Goal: Information Seeking & Learning: Understand process/instructions

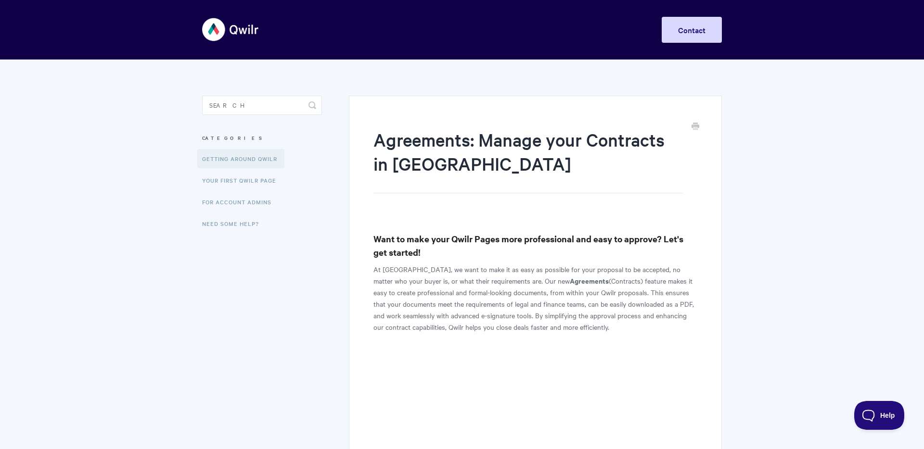
click at [245, 156] on link "Getting Around Qwilr" at bounding box center [240, 158] width 87 height 19
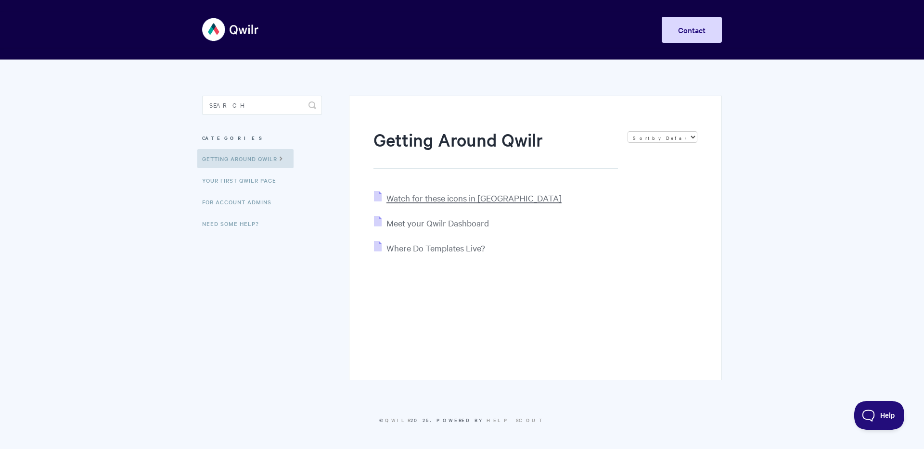
click at [429, 198] on span "Watch for these icons in Qwilr" at bounding box center [473, 198] width 175 height 11
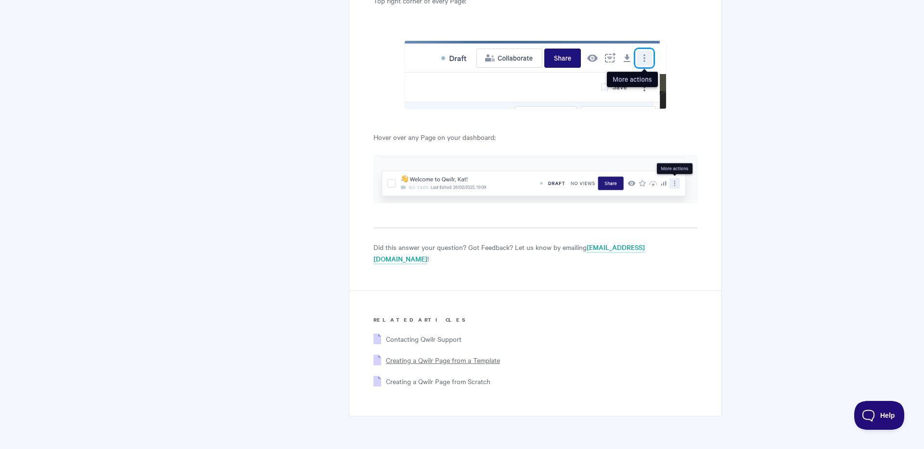
scroll to position [3043, 0]
click at [423, 356] on span "Creating a Qwilr Page from a Template" at bounding box center [443, 361] width 114 height 10
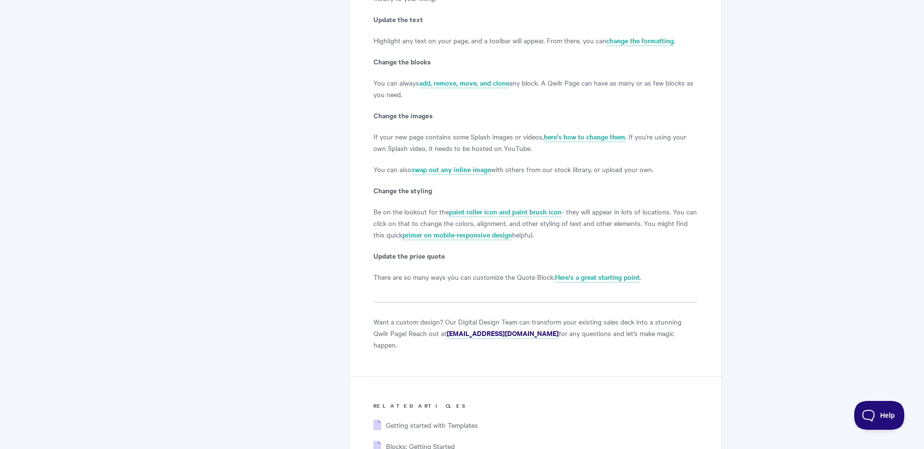
scroll to position [1682, 0]
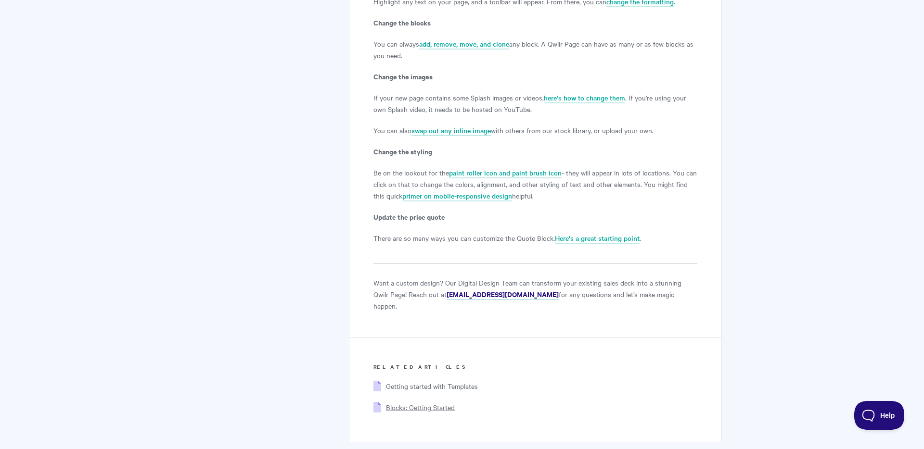
click at [408, 403] on span "Blocks: Getting Started" at bounding box center [420, 408] width 69 height 10
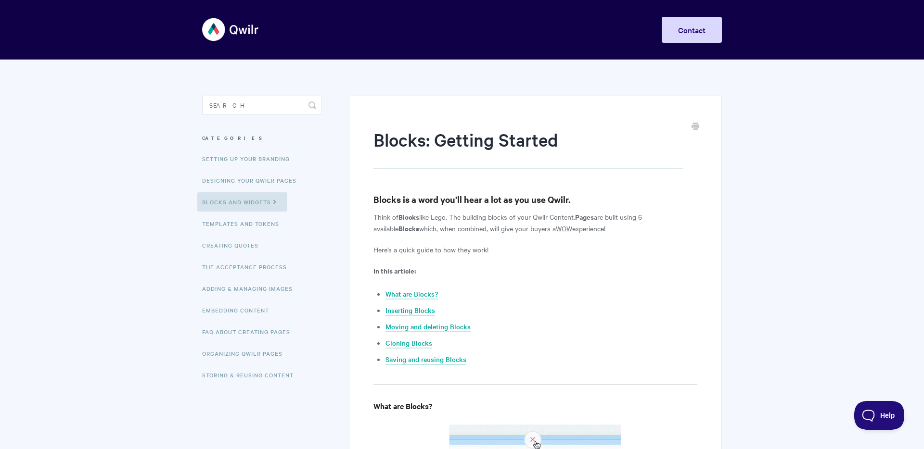
drag, startPoint x: 384, startPoint y: 217, endPoint x: 589, endPoint y: 224, distance: 205.6
click at [588, 224] on p "Think of Blocks like Lego. The building blocks of your Qwilr Content. Pages are…" at bounding box center [535, 222] width 324 height 23
click at [602, 224] on p "Think of Blocks like Lego. The building blocks of your Qwilr Content. Pages are…" at bounding box center [535, 222] width 324 height 23
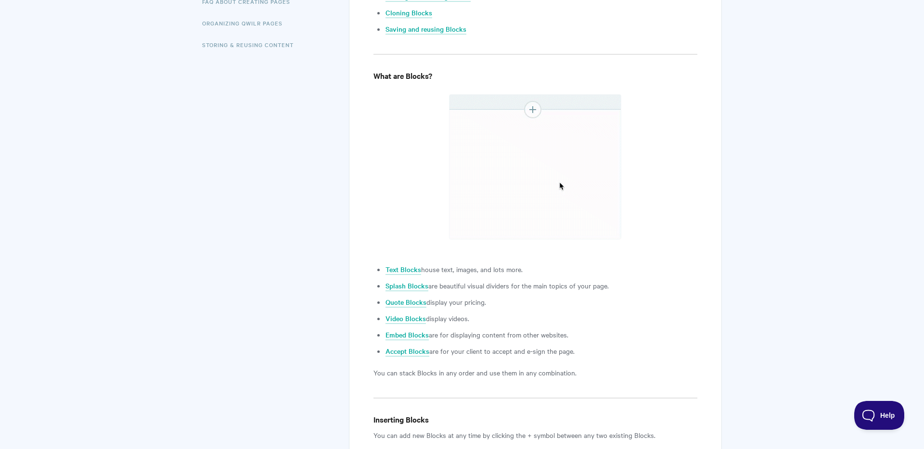
scroll to position [333, 0]
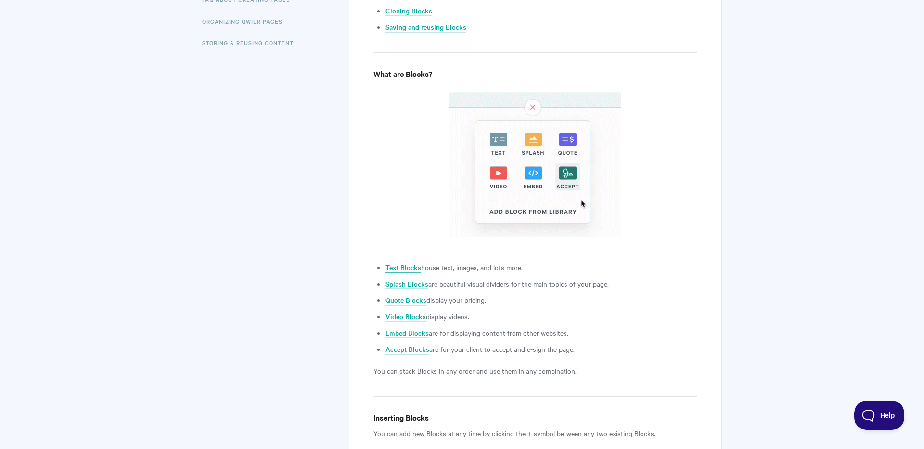
click at [411, 266] on link "Text Blocks" at bounding box center [403, 268] width 36 height 11
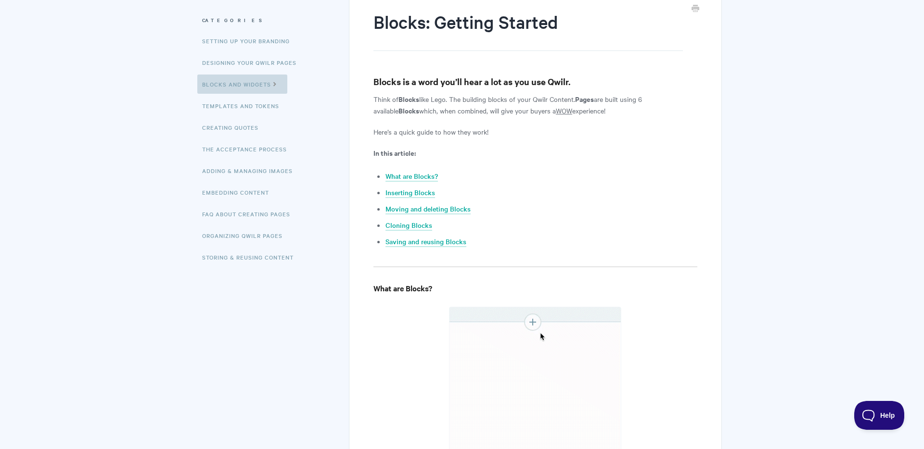
scroll to position [0, 0]
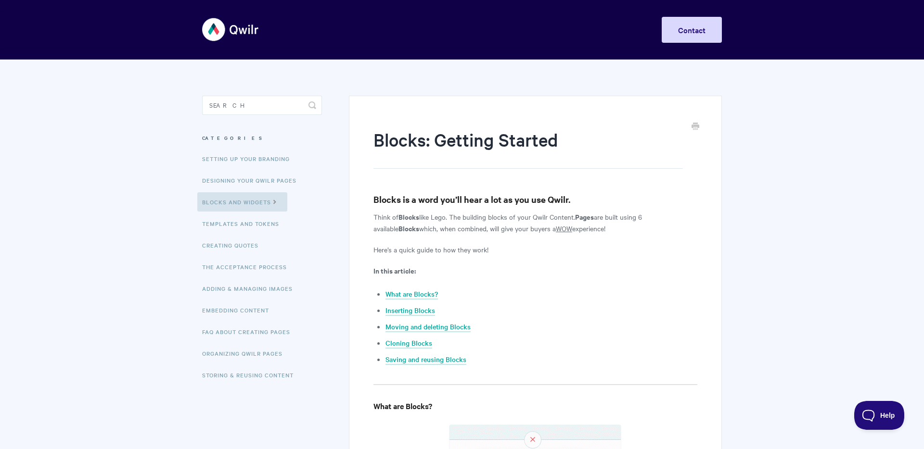
click at [221, 37] on img at bounding box center [230, 30] width 57 height 36
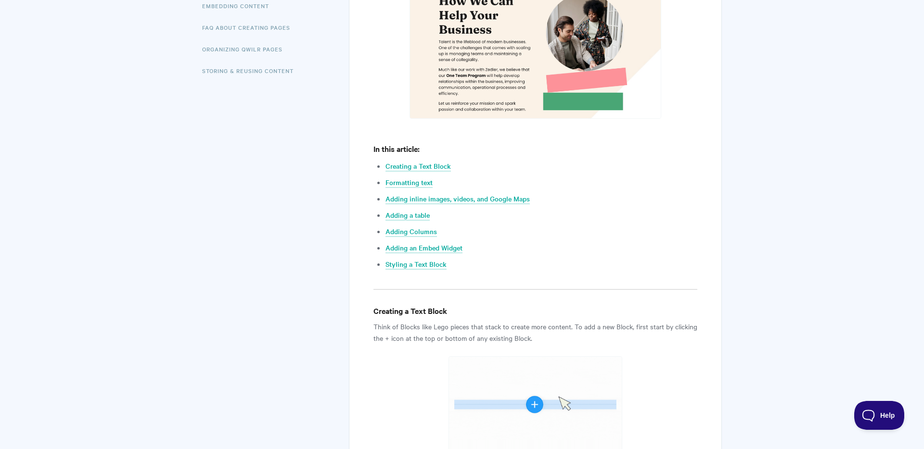
scroll to position [311, 0]
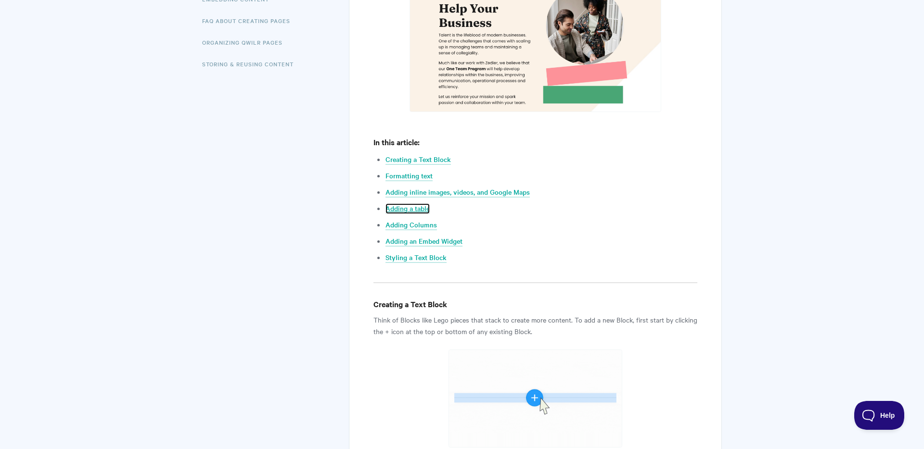
click at [406, 208] on link "Adding a table" at bounding box center [407, 209] width 44 height 11
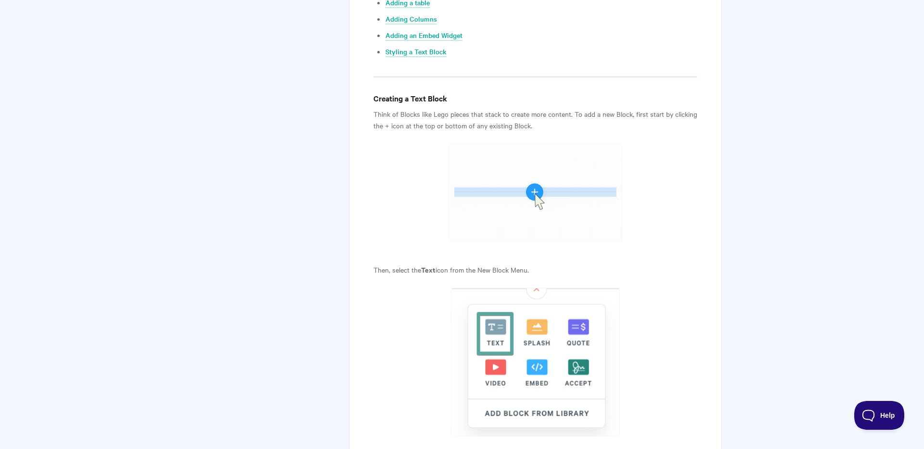
scroll to position [495, 0]
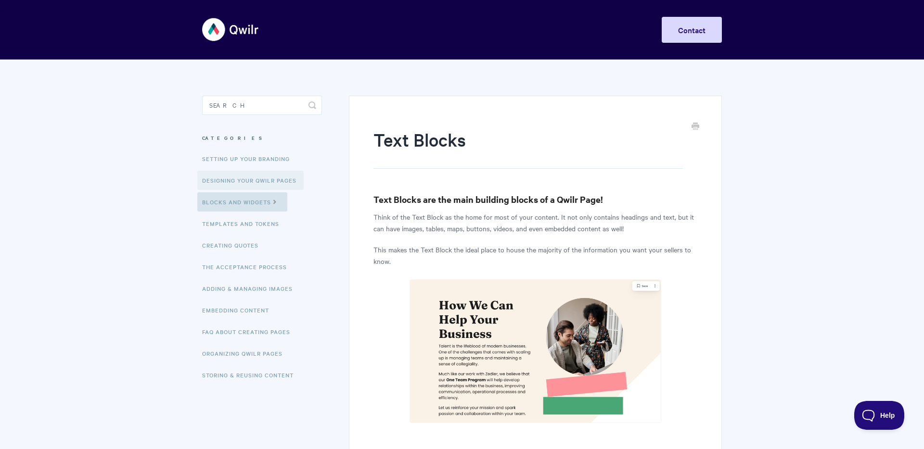
scroll to position [2, 0]
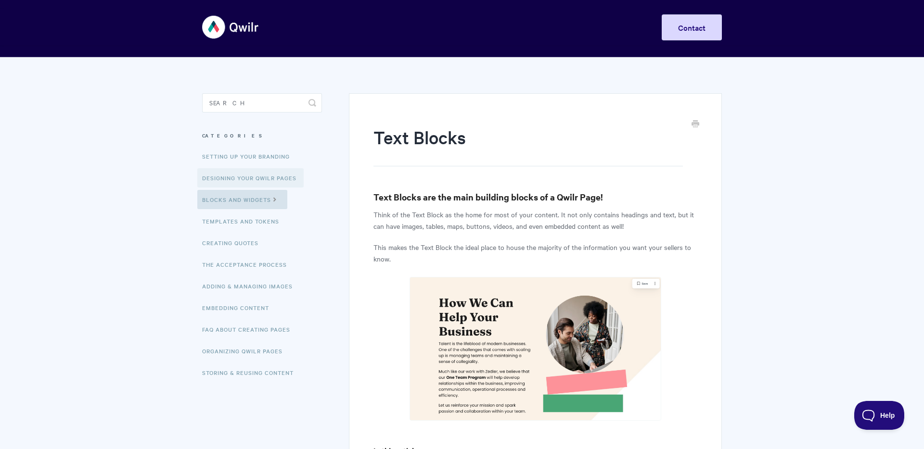
click at [241, 182] on link "Designing Your Qwilr Pages" at bounding box center [250, 177] width 106 height 19
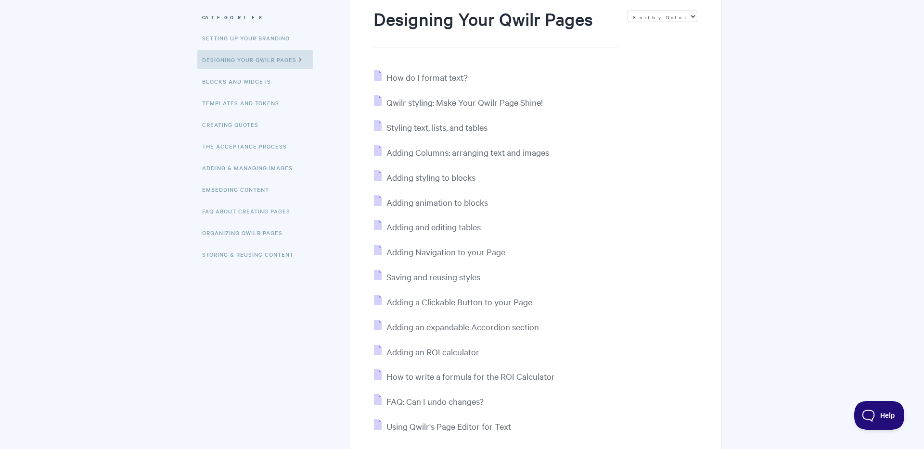
scroll to position [119, 0]
click at [239, 256] on link "Storing & Reusing Content" at bounding box center [248, 256] width 103 height 19
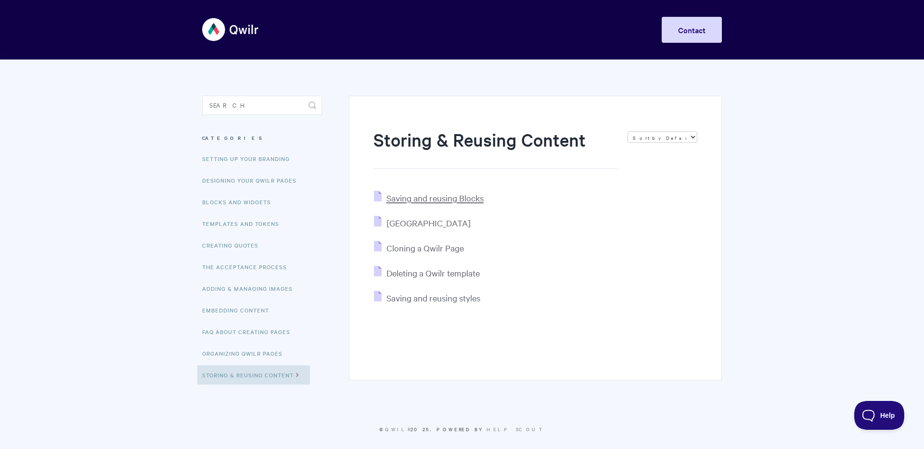
click at [450, 201] on span "Saving and reusing Blocks" at bounding box center [434, 198] width 97 height 11
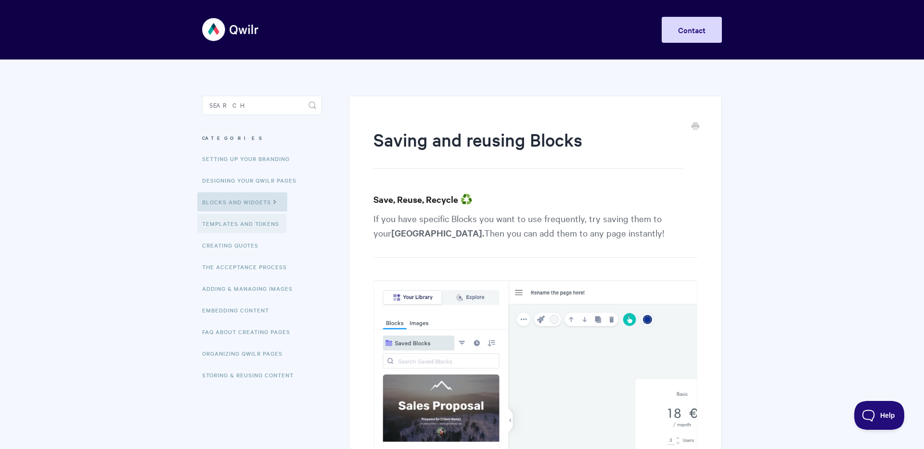
click at [224, 226] on link "Templates and Tokens" at bounding box center [241, 223] width 89 height 19
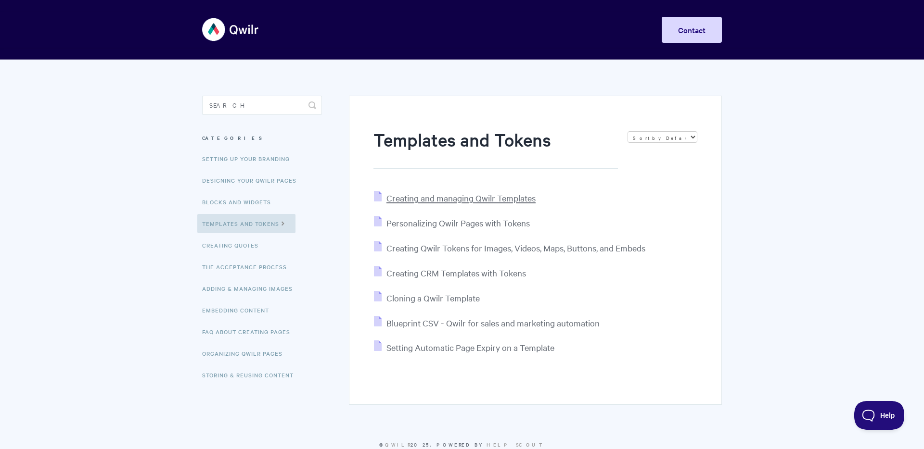
click at [442, 194] on span "Creating and managing Qwilr Templates" at bounding box center [460, 198] width 149 height 11
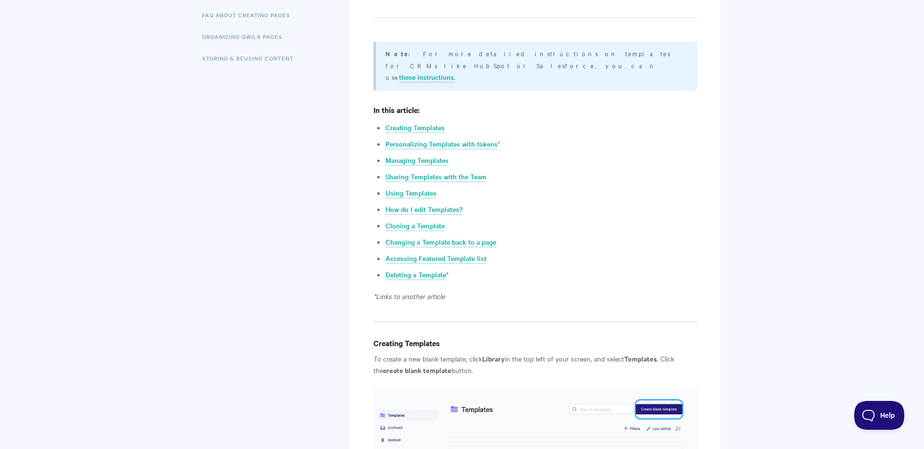
scroll to position [319, 0]
click at [433, 203] on link "How do I edit Templates?" at bounding box center [423, 208] width 77 height 11
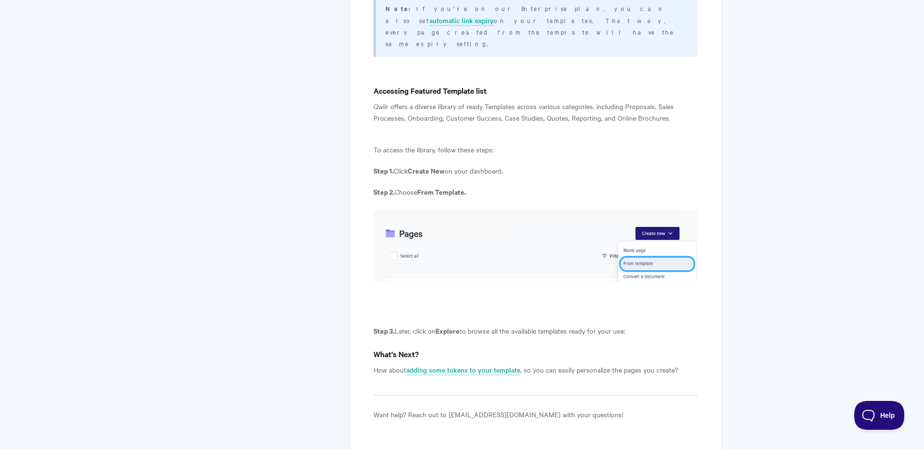
scroll to position [3557, 0]
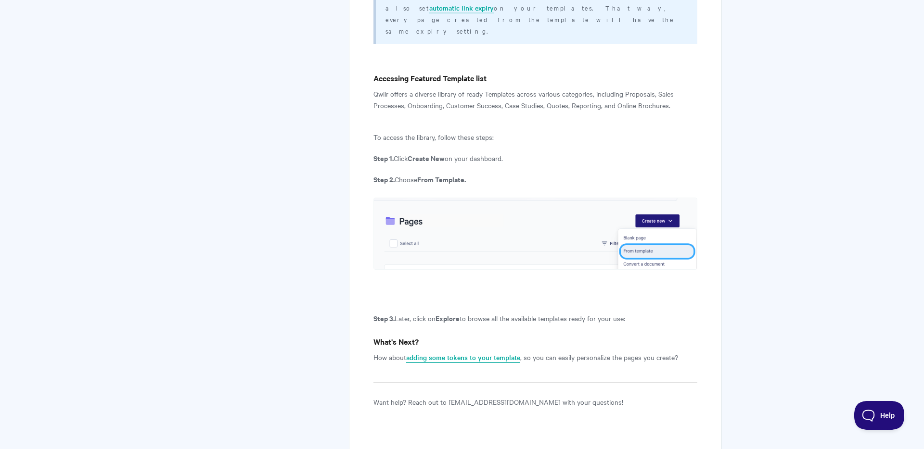
click at [458, 353] on link "adding some tokens to your template" at bounding box center [463, 358] width 114 height 11
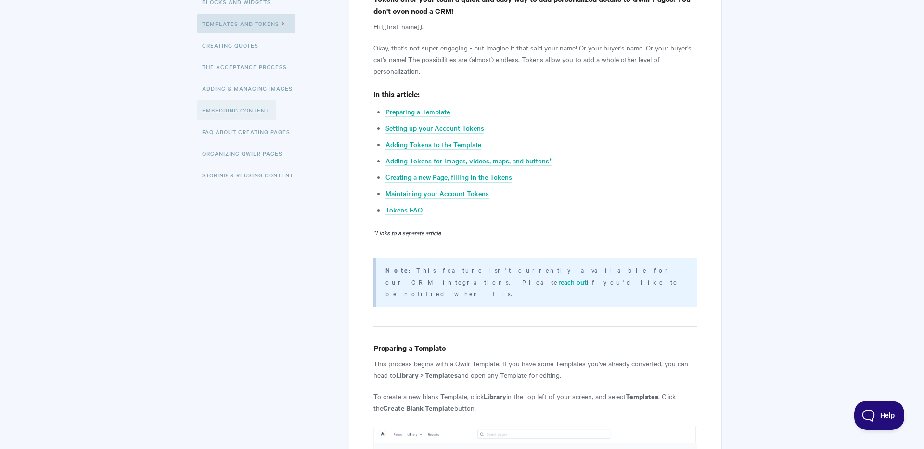
scroll to position [201, 0]
click at [235, 176] on link "Storing & Reusing Content" at bounding box center [248, 174] width 103 height 19
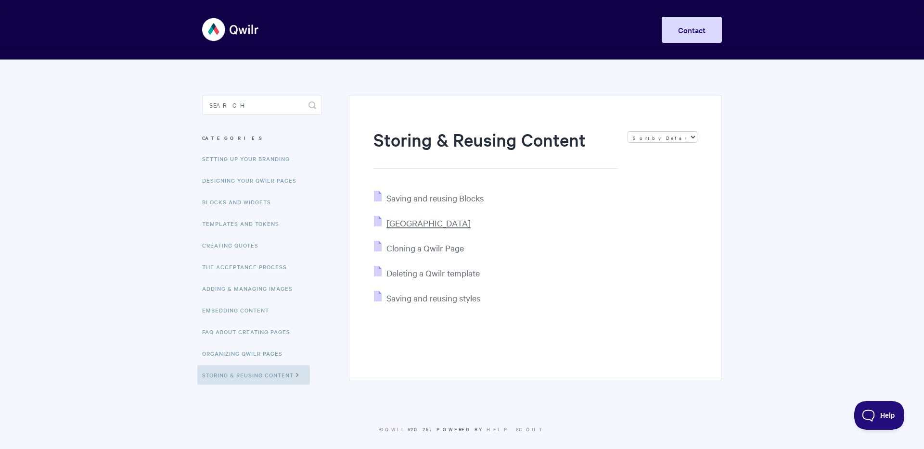
click at [394, 224] on span "[GEOGRAPHIC_DATA]" at bounding box center [428, 223] width 84 height 11
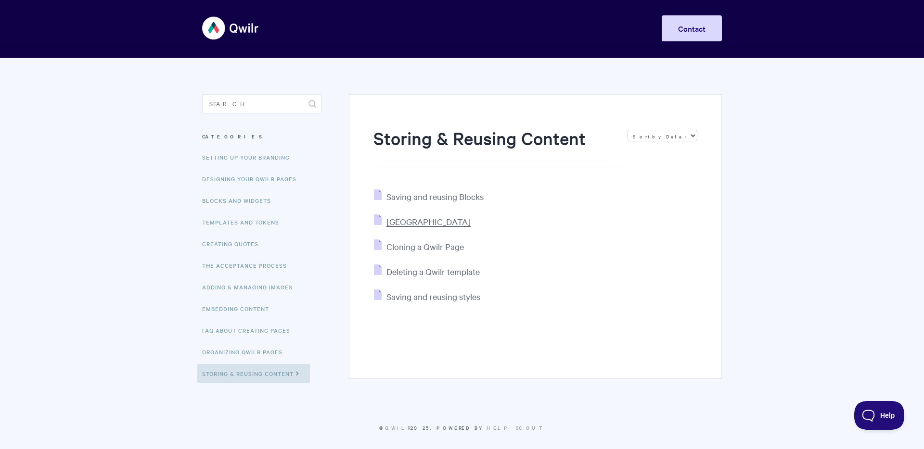
scroll to position [2, 0]
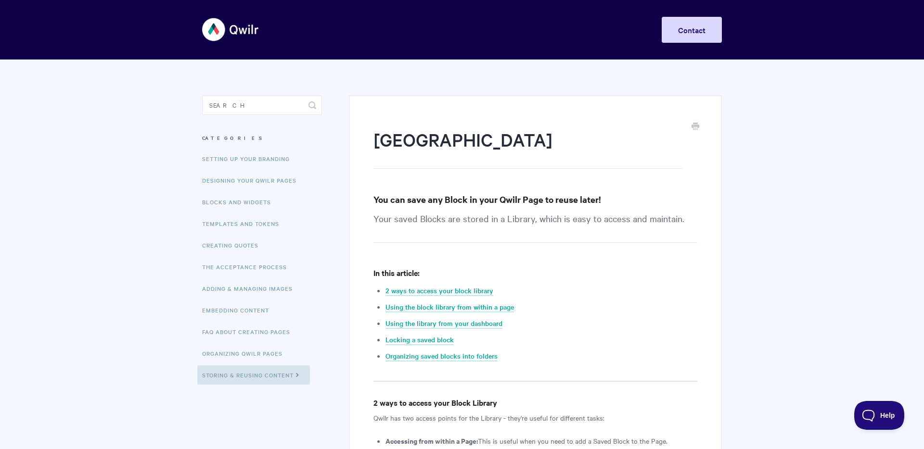
click at [213, 32] on img at bounding box center [230, 30] width 57 height 36
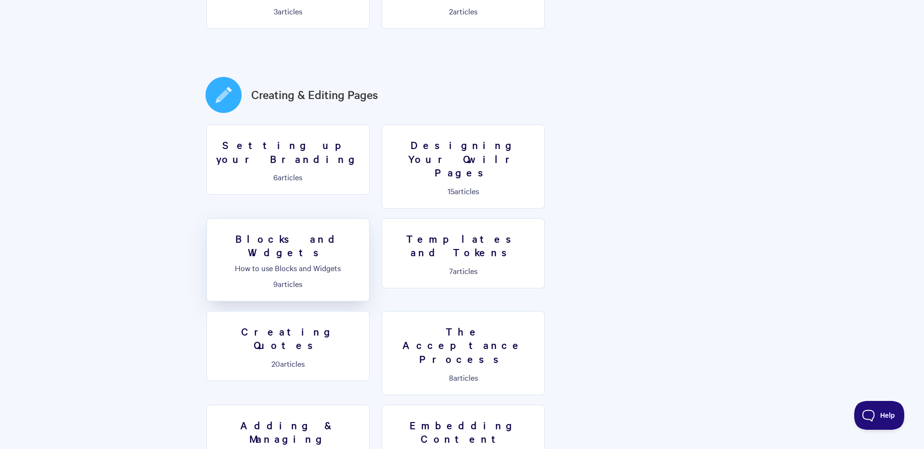
scroll to position [451, 0]
click at [370, 219] on link "Blocks and Widgets How to use Blocks and Widgets 9 articles" at bounding box center [287, 260] width 163 height 83
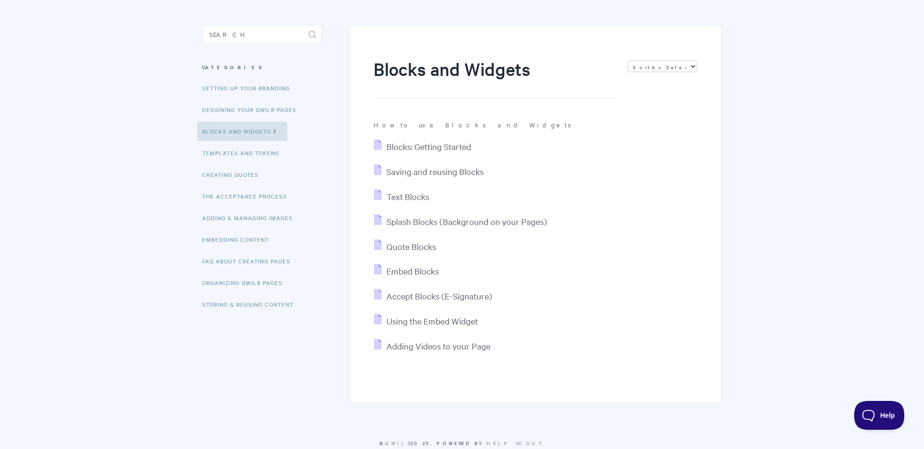
scroll to position [93, 0]
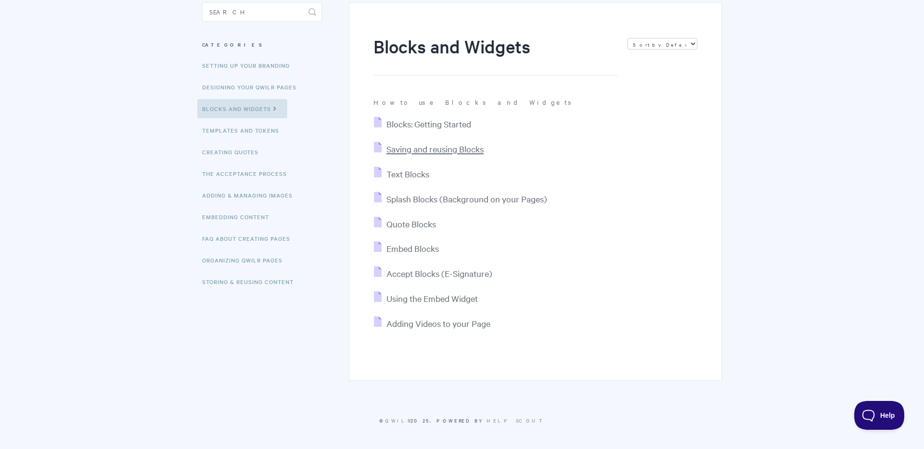
click at [396, 148] on span "Saving and reusing Blocks" at bounding box center [434, 148] width 97 height 11
